Goal: Task Accomplishment & Management: Manage account settings

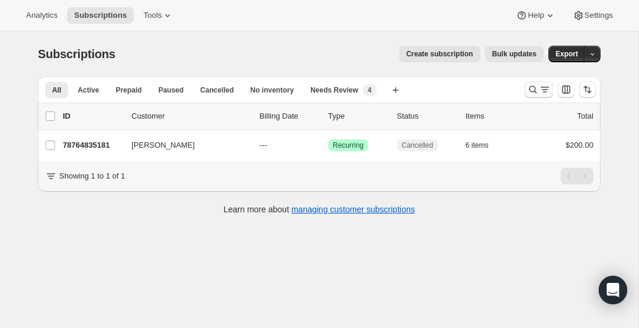
click at [531, 91] on icon "Search and filter results" at bounding box center [533, 90] width 12 height 12
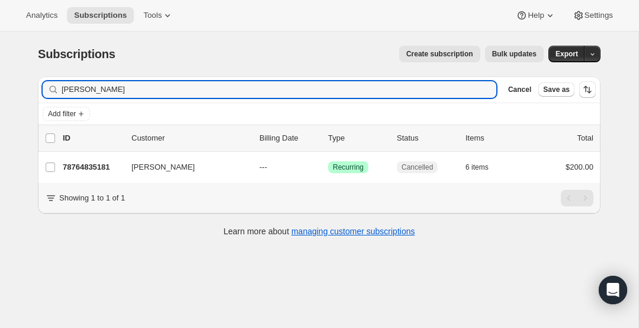
drag, startPoint x: 133, startPoint y: 94, endPoint x: 16, endPoint y: 76, distance: 117.9
click at [16, 76] on div "Subscriptions. This page is ready Subscriptions Create subscription Bulk update…" at bounding box center [319, 195] width 639 height 328
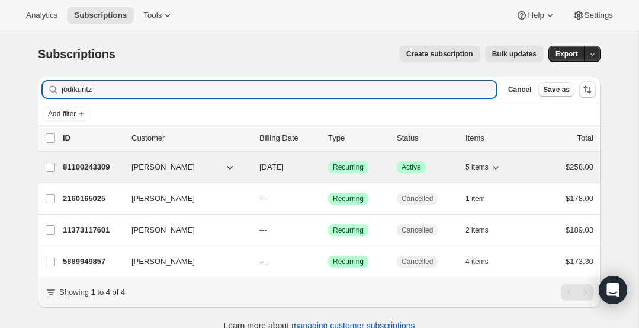
type input "jodikuntz"
click at [86, 171] on p "81100243309" at bounding box center [92, 167] width 59 height 12
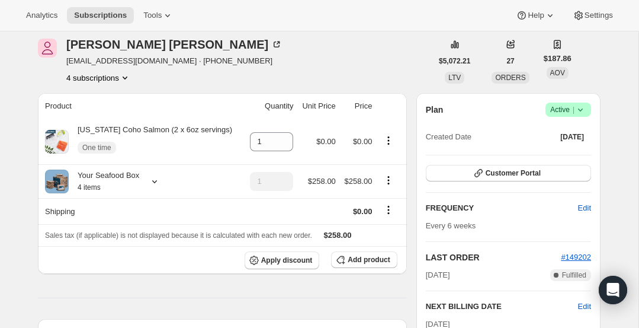
scroll to position [36, 0]
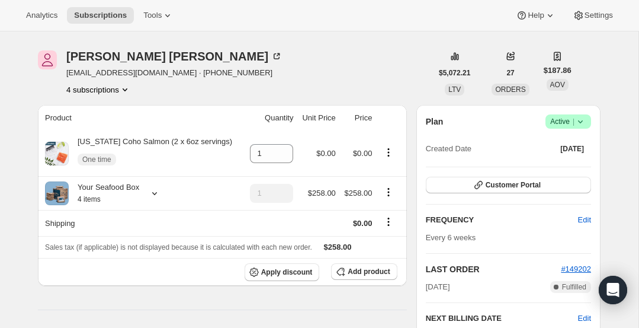
click at [119, 89] on button "4 subscriptions" at bounding box center [98, 90] width 65 height 12
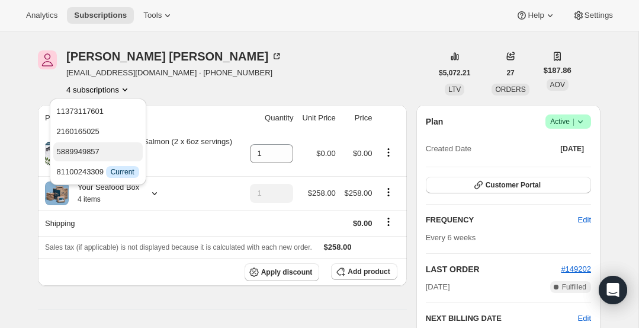
click at [95, 151] on span "5889949857" at bounding box center [78, 151] width 43 height 9
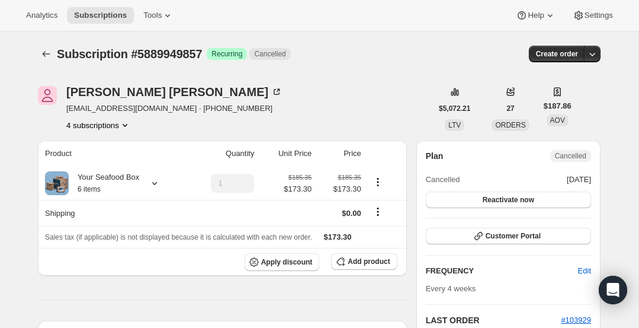
click at [117, 125] on button "4 subscriptions" at bounding box center [98, 125] width 65 height 12
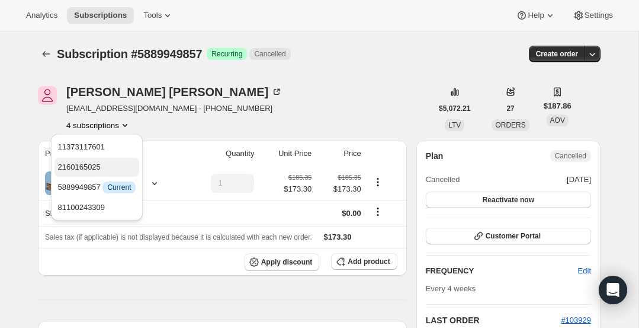
click at [93, 167] on span "2160165025" at bounding box center [79, 166] width 43 height 9
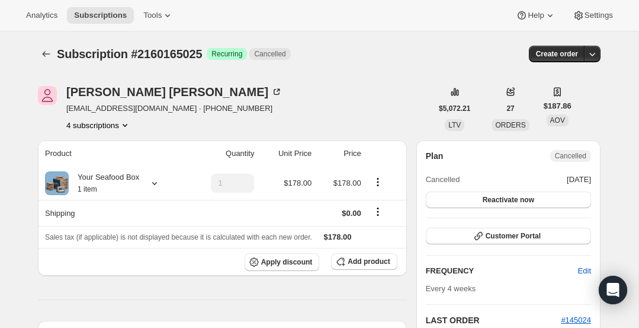
click at [118, 123] on button "4 subscriptions" at bounding box center [98, 125] width 65 height 12
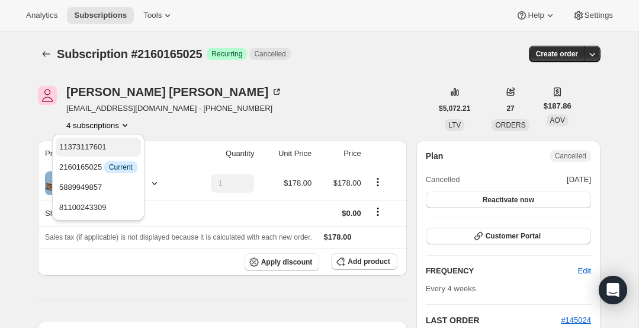
click at [110, 143] on span "11373117601" at bounding box center [98, 147] width 78 height 12
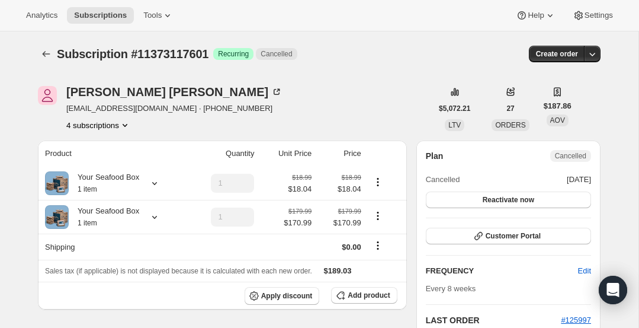
click at [126, 123] on icon "Product actions" at bounding box center [125, 125] width 12 height 12
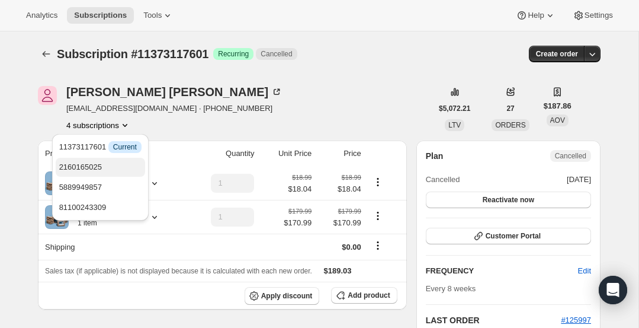
click at [97, 162] on span "2160165025" at bounding box center [80, 166] width 43 height 9
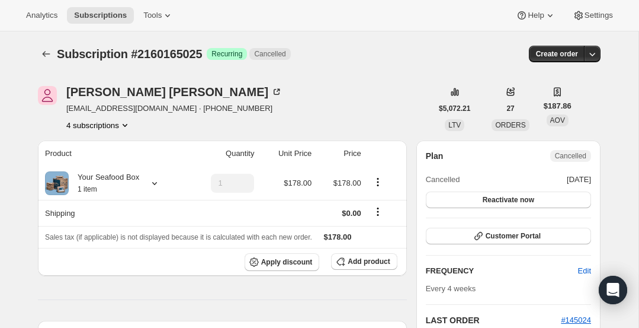
click at [123, 123] on icon "Product actions" at bounding box center [125, 125] width 12 height 12
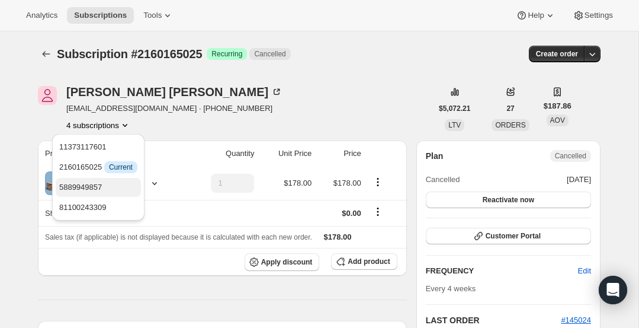
click at [94, 183] on span "5889949857" at bounding box center [80, 186] width 43 height 9
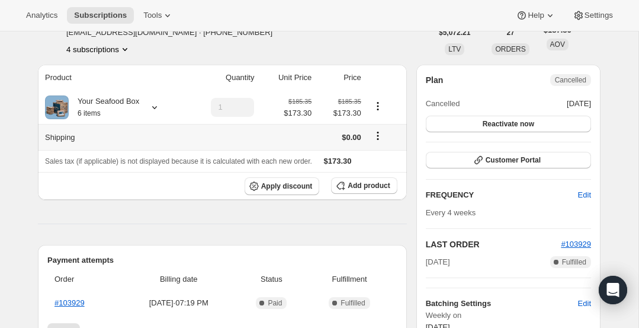
scroll to position [72, 0]
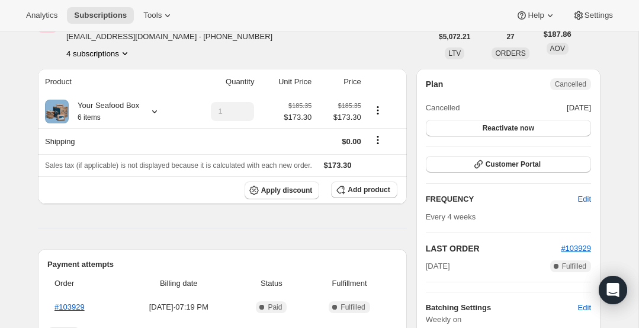
click at [119, 56] on button "4 subscriptions" at bounding box center [98, 53] width 65 height 12
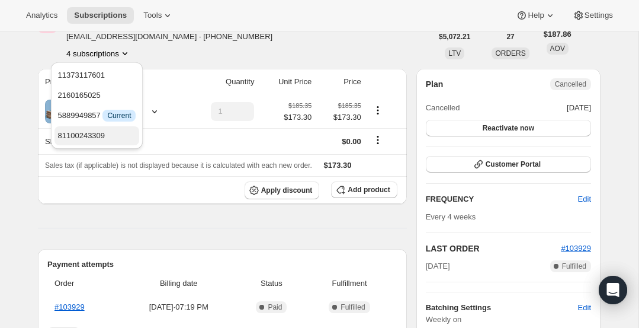
click at [102, 131] on span "81100243309" at bounding box center [81, 135] width 47 height 9
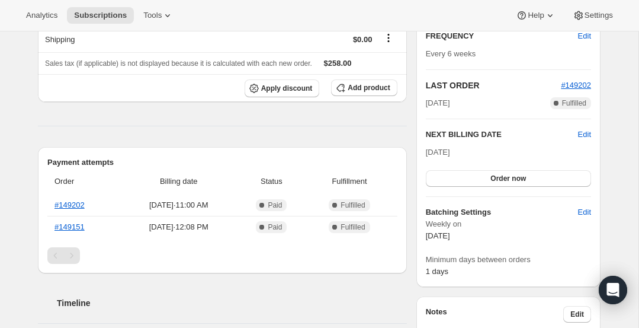
scroll to position [235, 0]
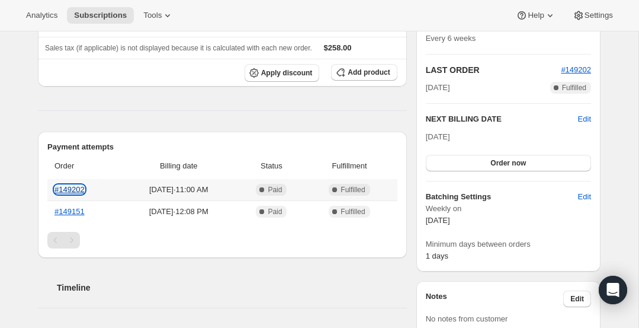
click at [79, 192] on link "#149202" at bounding box center [69, 189] width 30 height 9
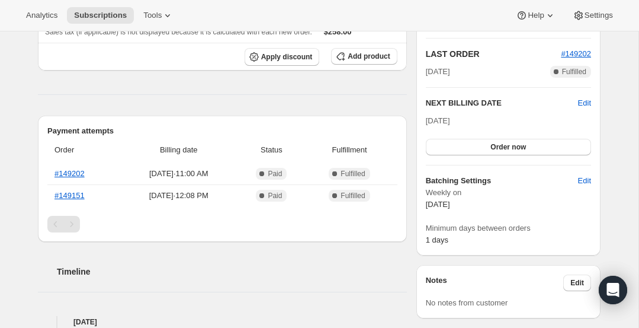
scroll to position [234, 0]
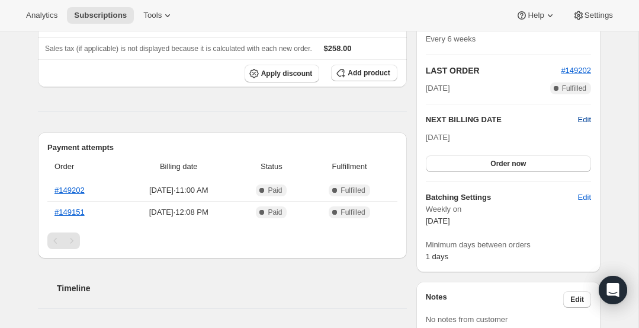
click at [585, 117] on span "Edit" at bounding box center [584, 120] width 13 height 12
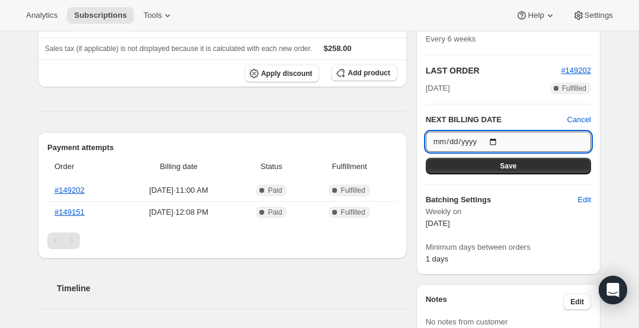
click at [495, 142] on input "[DATE]" at bounding box center [508, 141] width 165 height 20
type input "[DATE]"
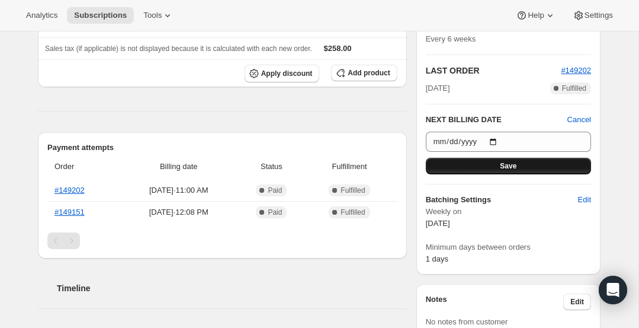
click at [536, 167] on button "Save" at bounding box center [508, 166] width 165 height 17
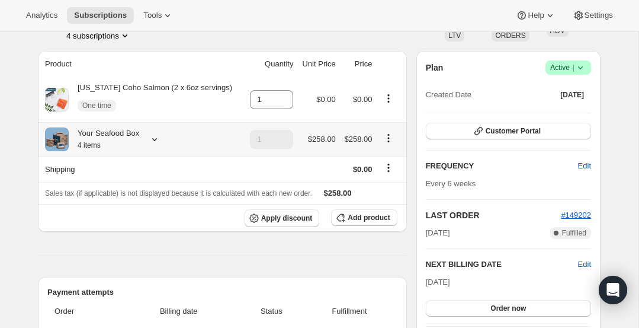
scroll to position [142, 0]
